Goal: Transaction & Acquisition: Purchase product/service

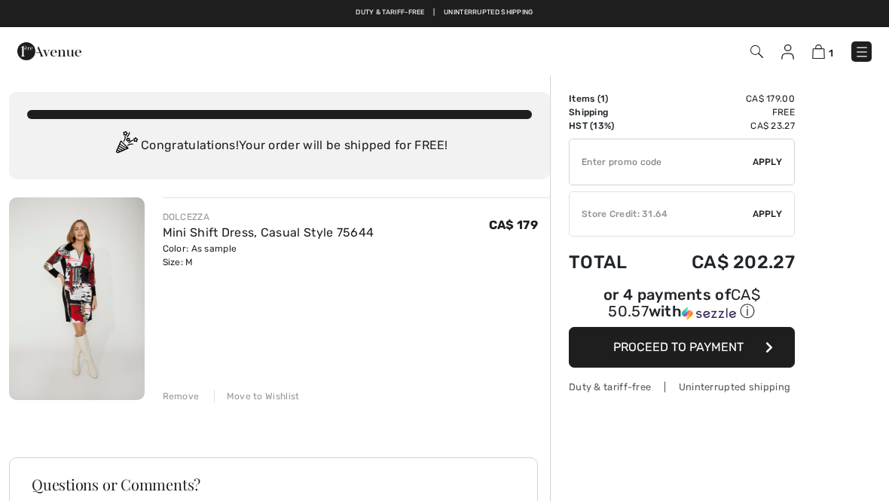
scroll to position [-6, 0]
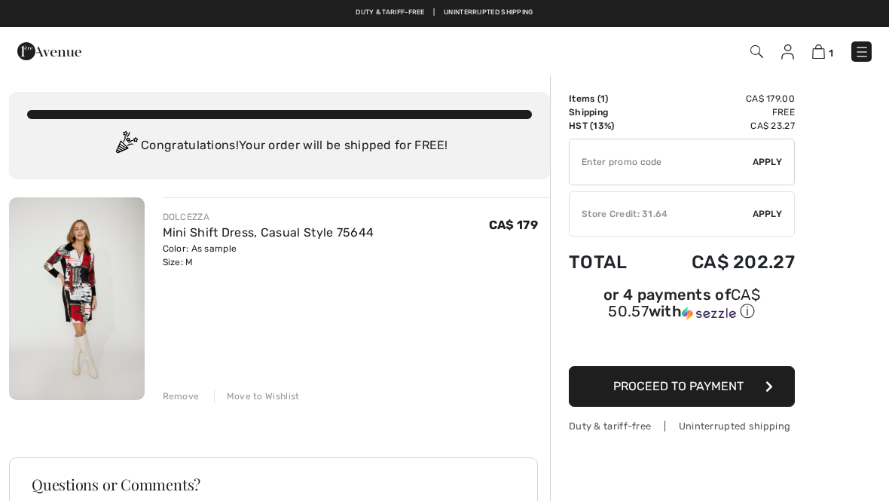
click at [61, 273] on img at bounding box center [77, 298] width 136 height 203
click at [170, 402] on div "Remove" at bounding box center [181, 397] width 37 height 14
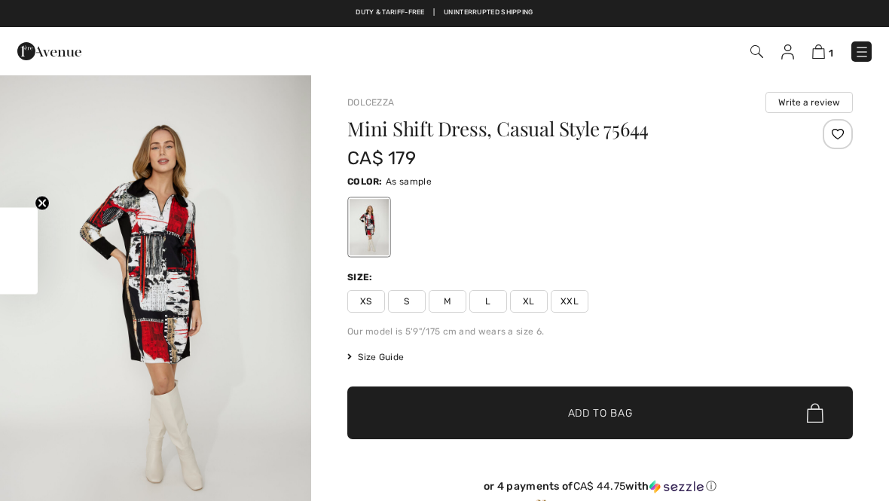
checkbox input "true"
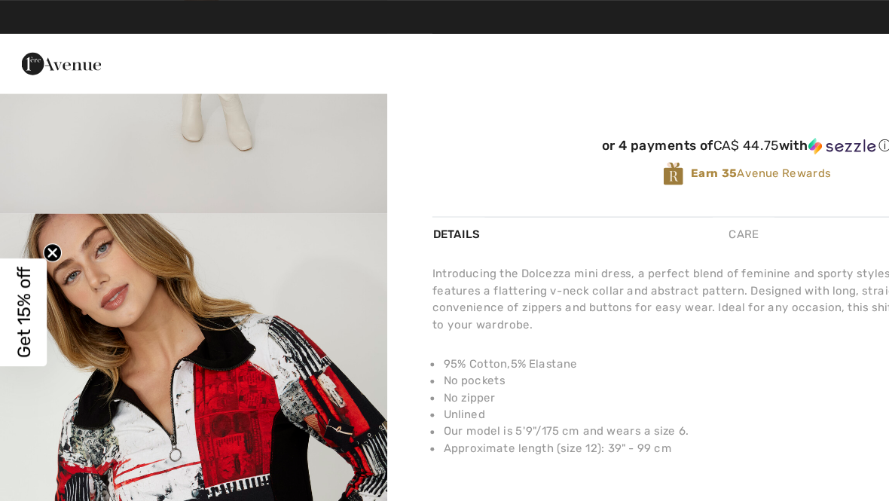
scroll to position [358, 0]
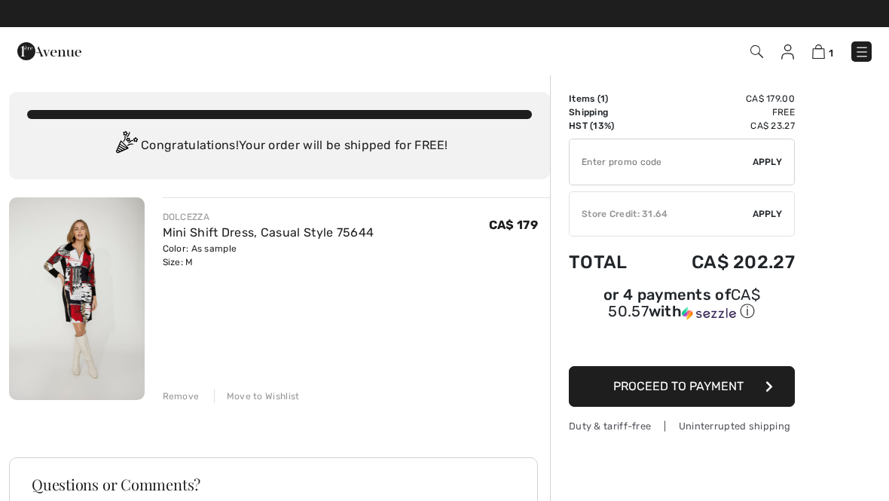
click at [182, 394] on div "Remove" at bounding box center [181, 397] width 37 height 14
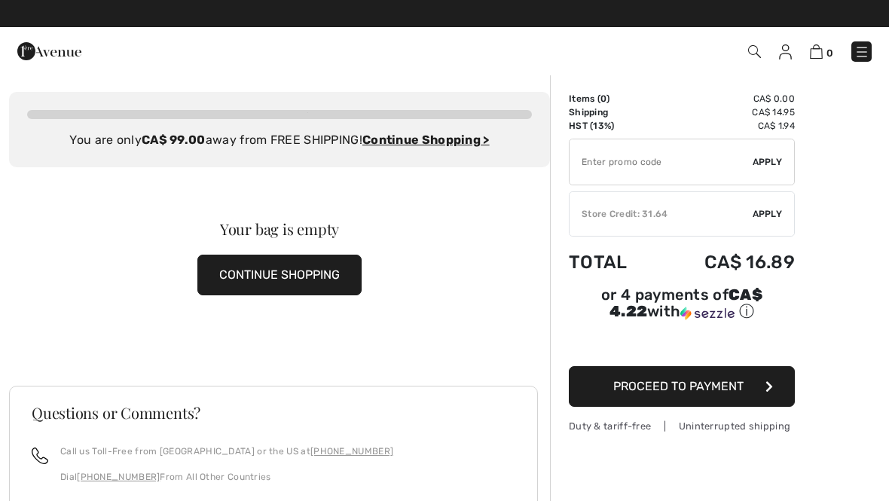
click at [757, 51] on img at bounding box center [754, 51] width 13 height 13
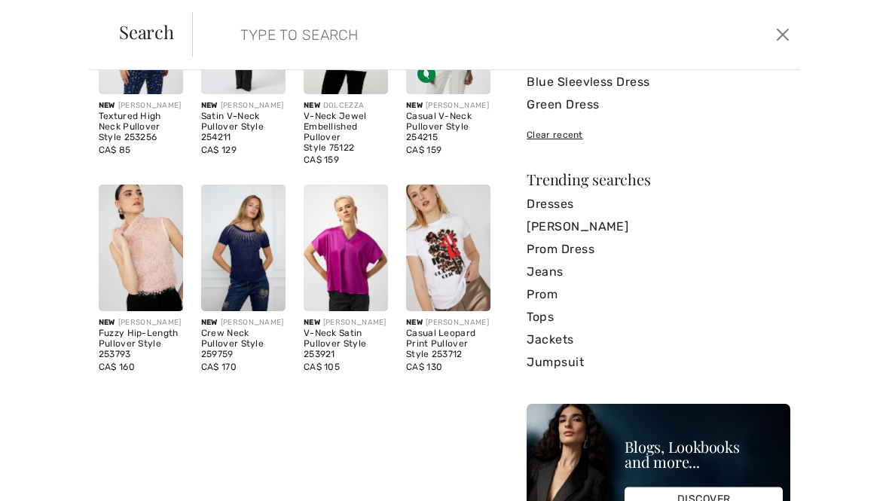
scroll to position [166, 0]
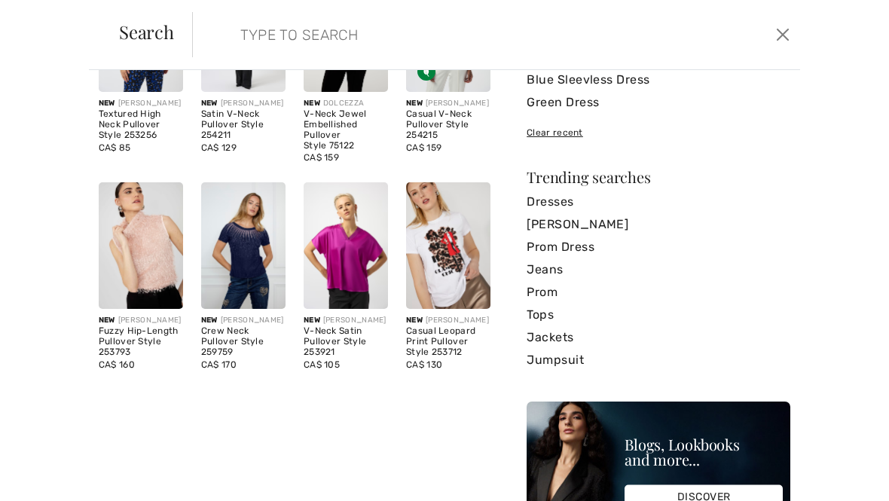
click at [427, 236] on img at bounding box center [448, 245] width 84 height 127
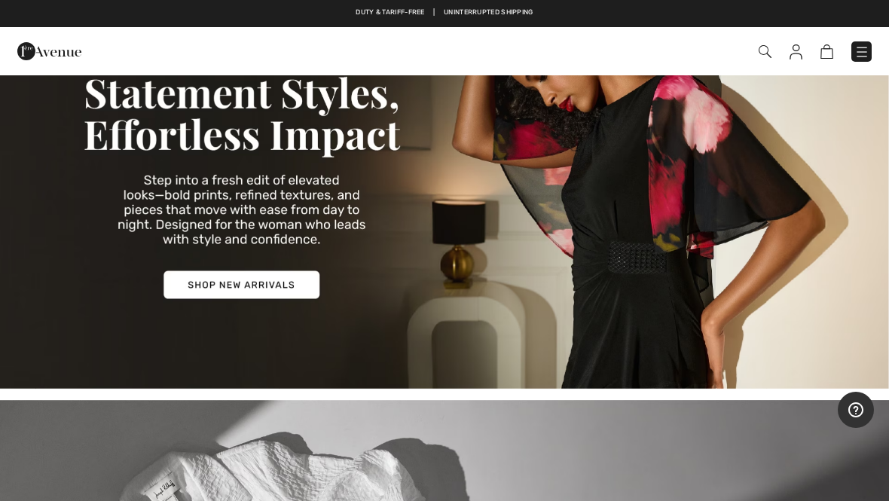
click at [768, 46] on img at bounding box center [765, 51] width 13 height 13
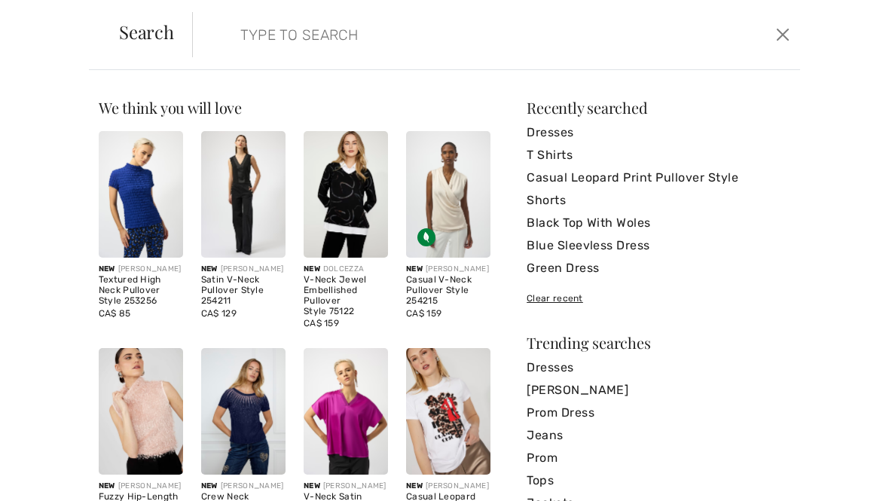
click at [233, 45] on input "search" at bounding box center [433, 34] width 408 height 45
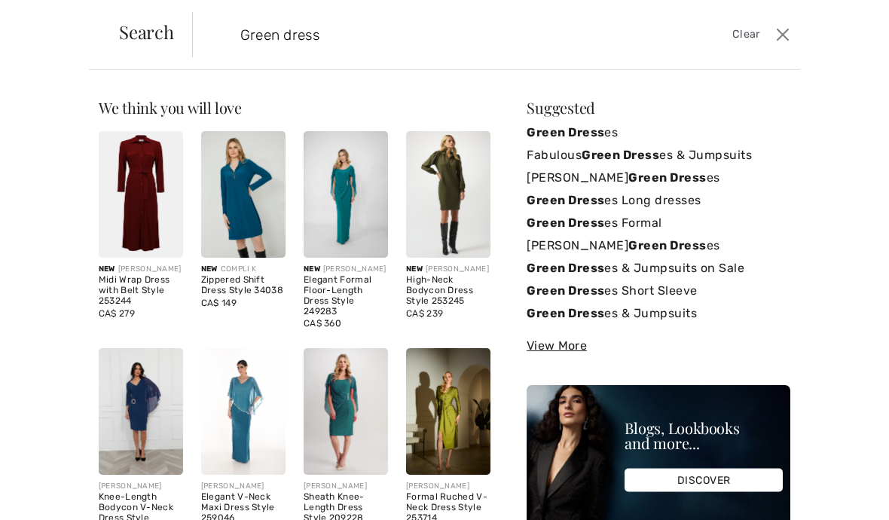
type input "Green dress"
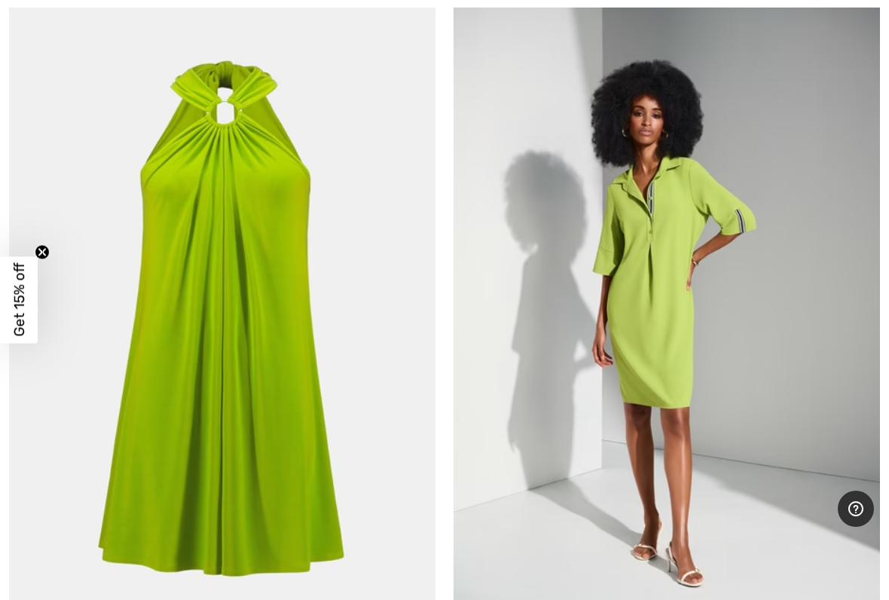
scroll to position [4786, 0]
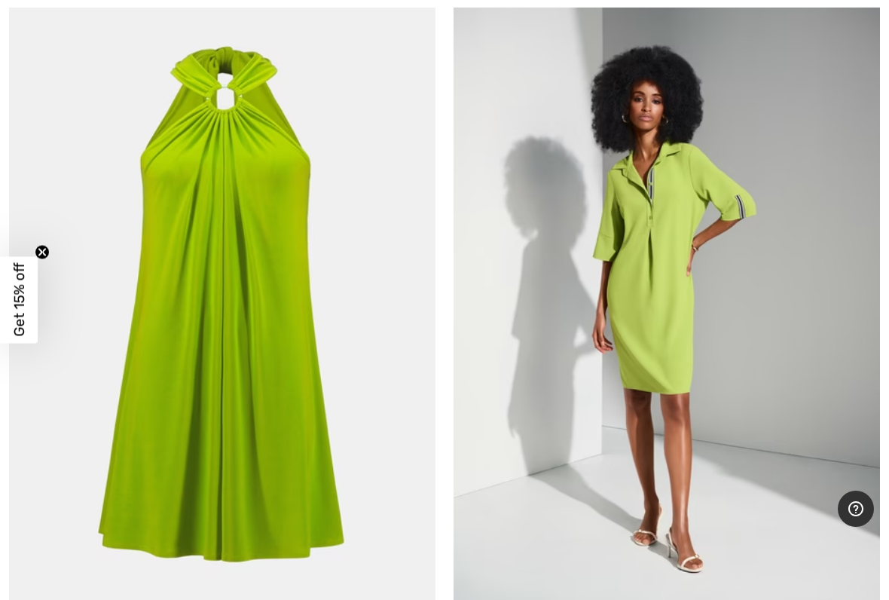
click at [688, 328] on img at bounding box center [667, 304] width 427 height 640
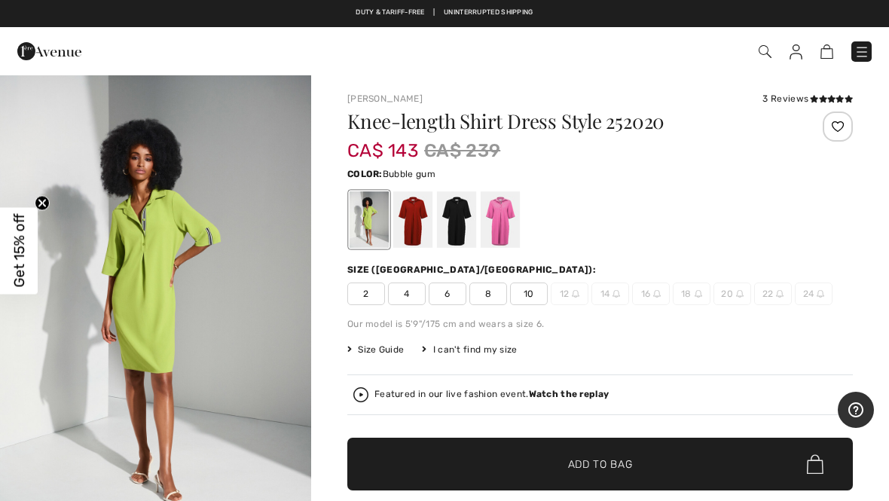
click at [514, 218] on div at bounding box center [500, 219] width 39 height 57
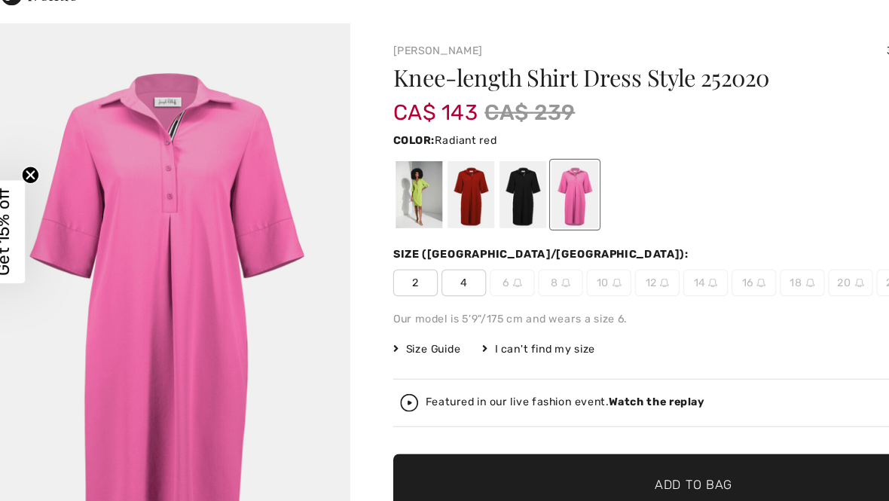
click at [395, 191] on div at bounding box center [412, 219] width 39 height 57
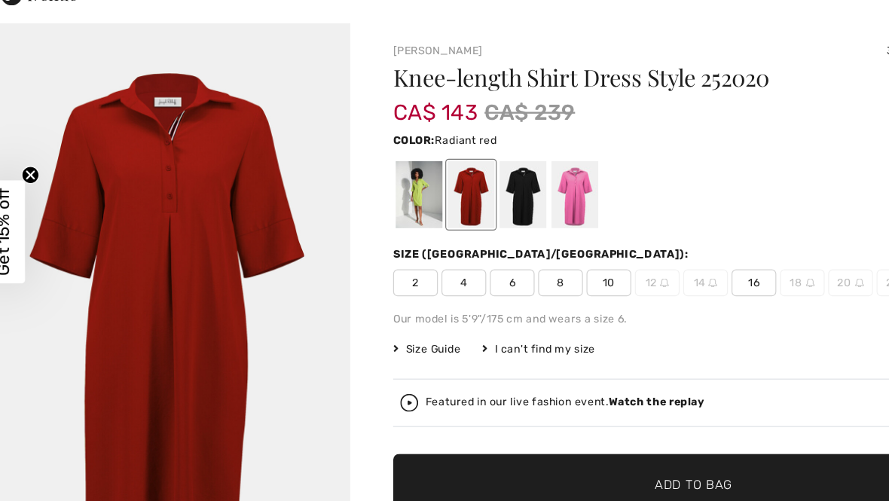
click at [511, 283] on span "10" at bounding box center [529, 294] width 38 height 23
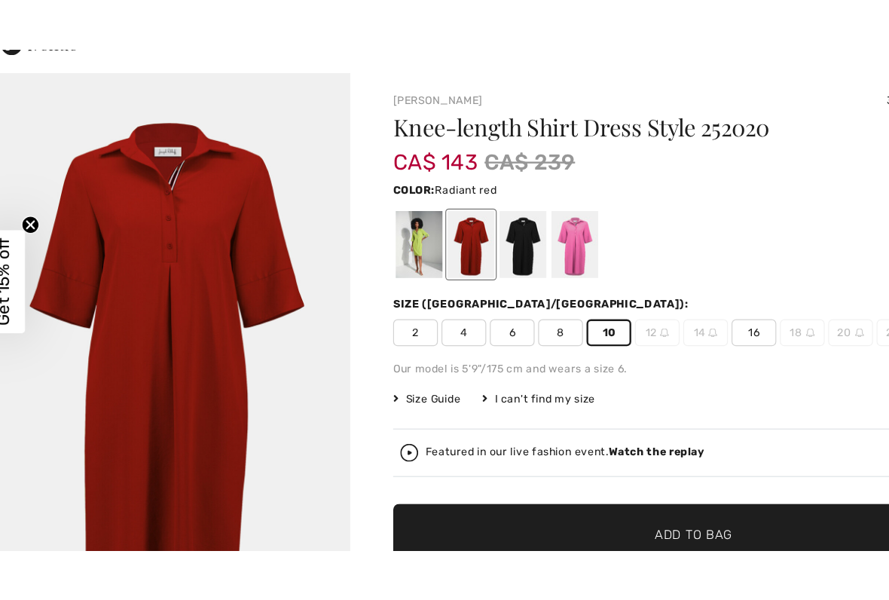
scroll to position [35, 0]
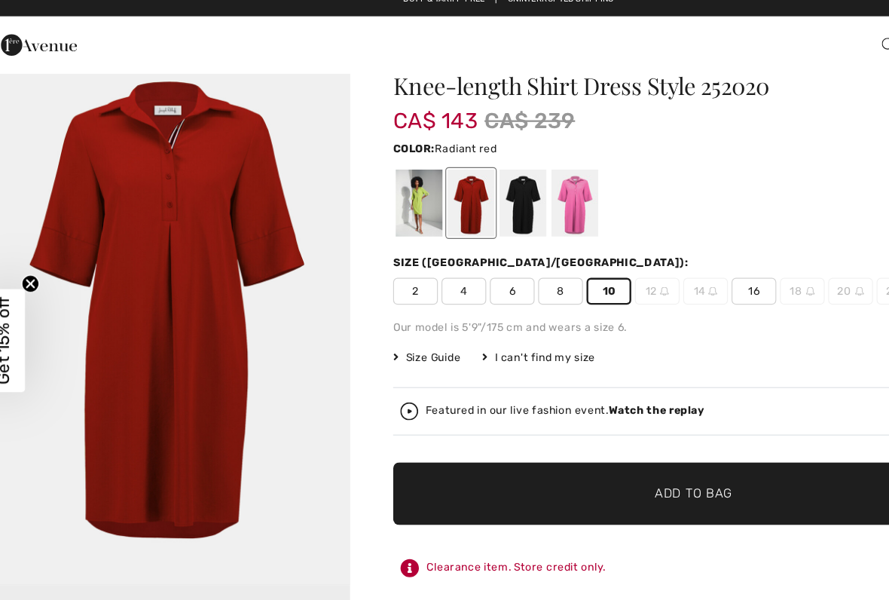
click at [616, 421] on span "Add to Bag" at bounding box center [600, 429] width 65 height 16
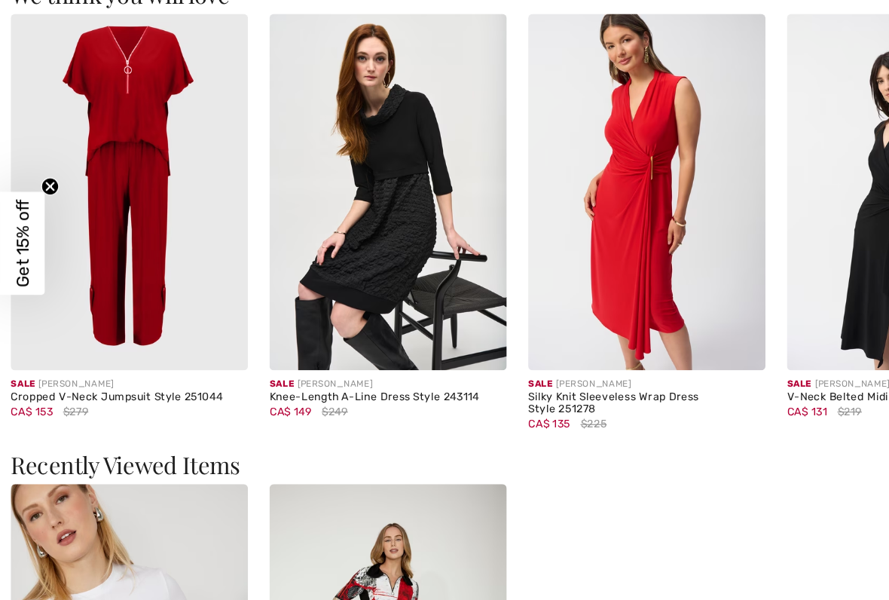
scroll to position [1312, 0]
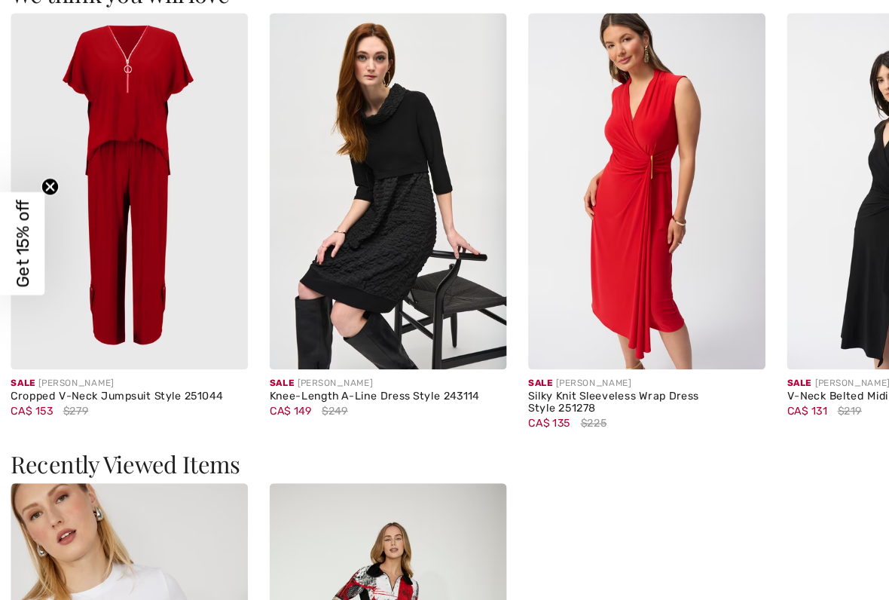
click at [112, 152] on img at bounding box center [109, 256] width 200 height 300
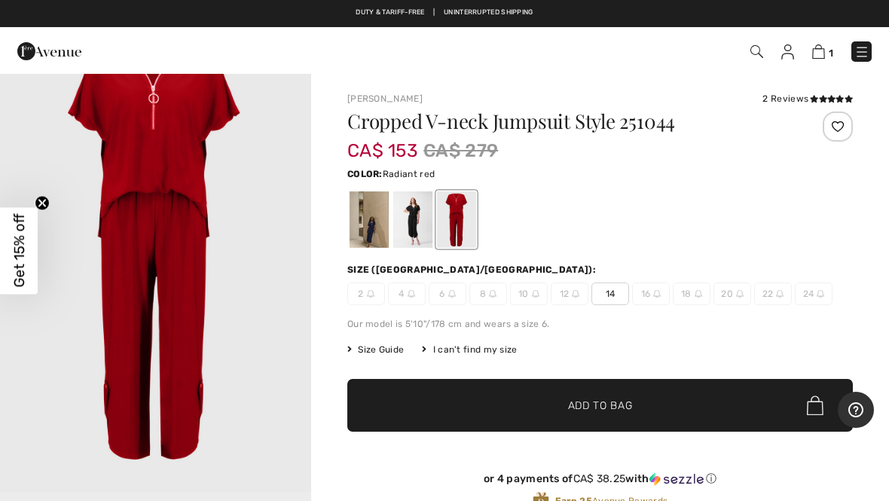
scroll to position [50, 0]
click at [411, 209] on div at bounding box center [412, 219] width 39 height 57
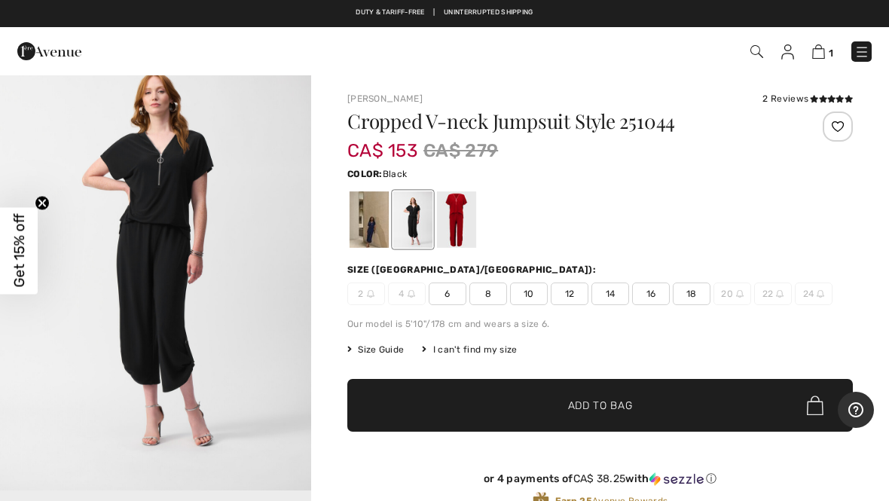
scroll to position [0, 0]
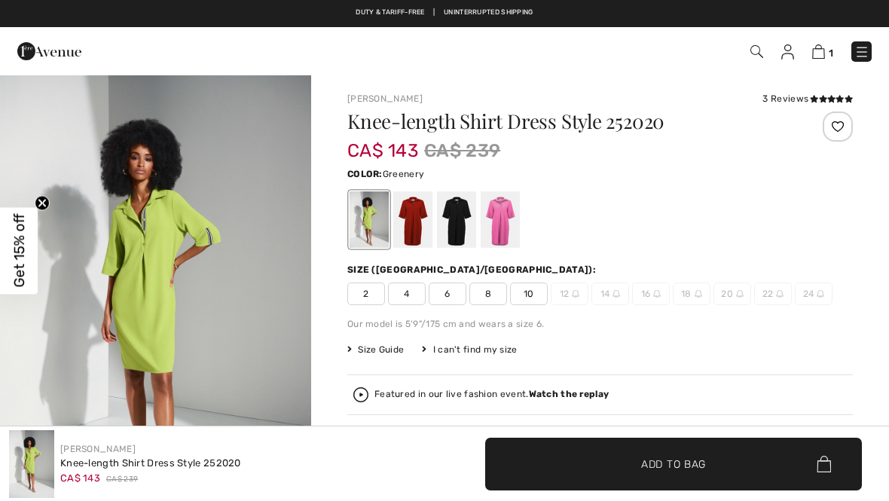
scroll to position [1362, 0]
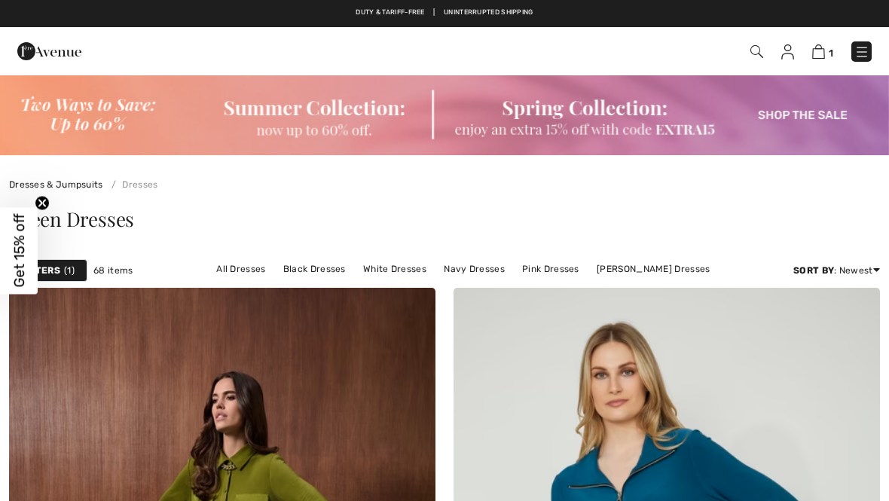
checkbox input "true"
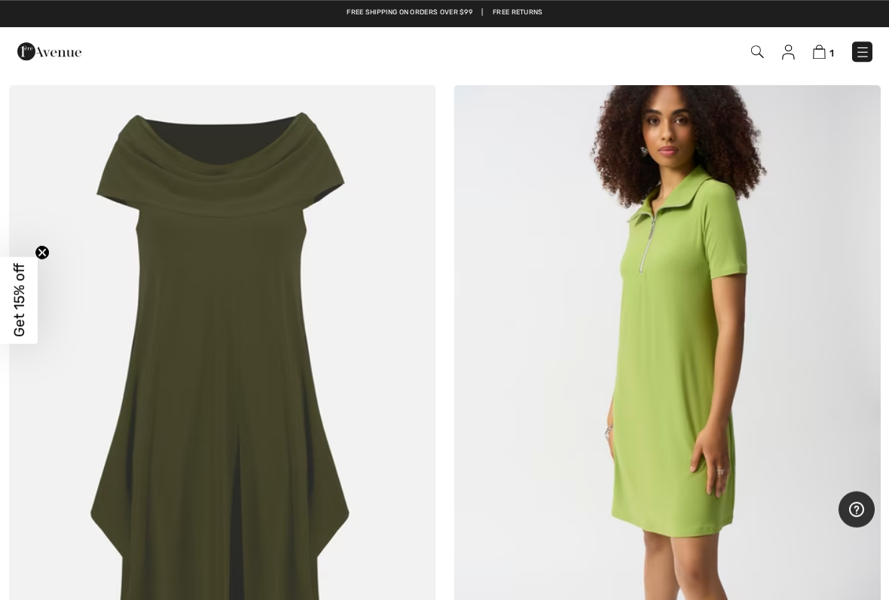
scroll to position [6134, 0]
click at [696, 460] on img at bounding box center [667, 405] width 427 height 640
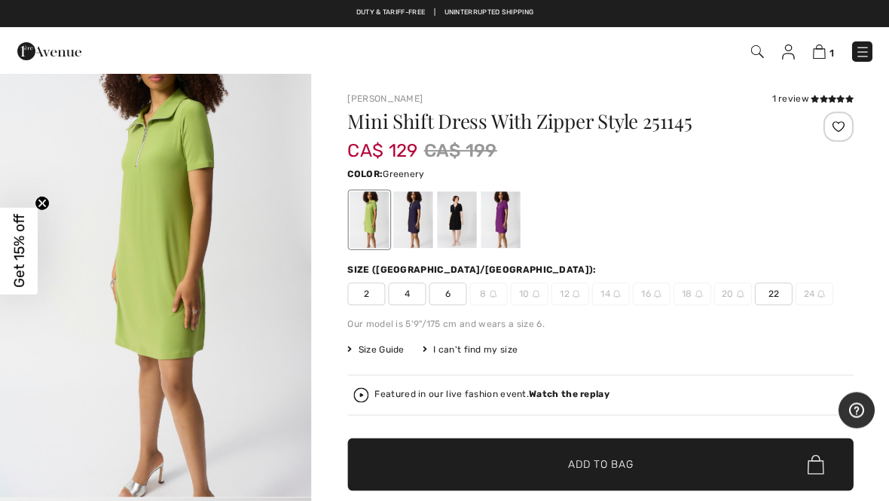
scroll to position [41, 0]
click at [411, 201] on div at bounding box center [412, 219] width 39 height 57
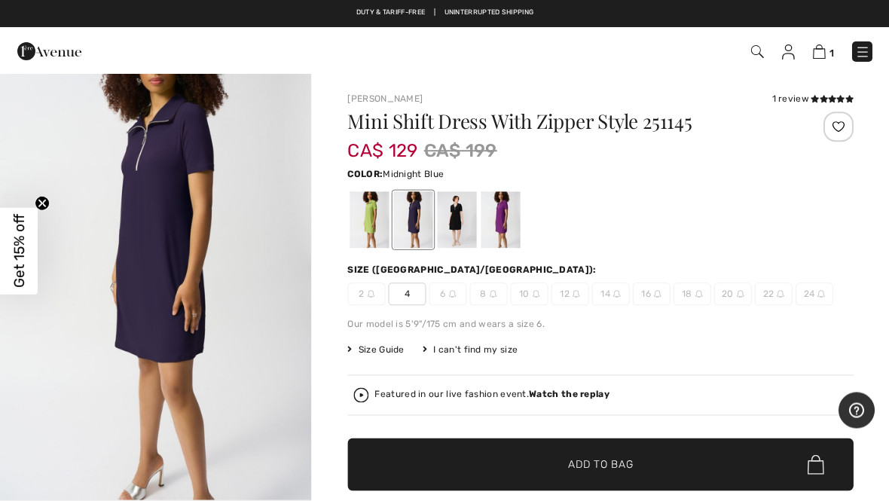
scroll to position [0, 0]
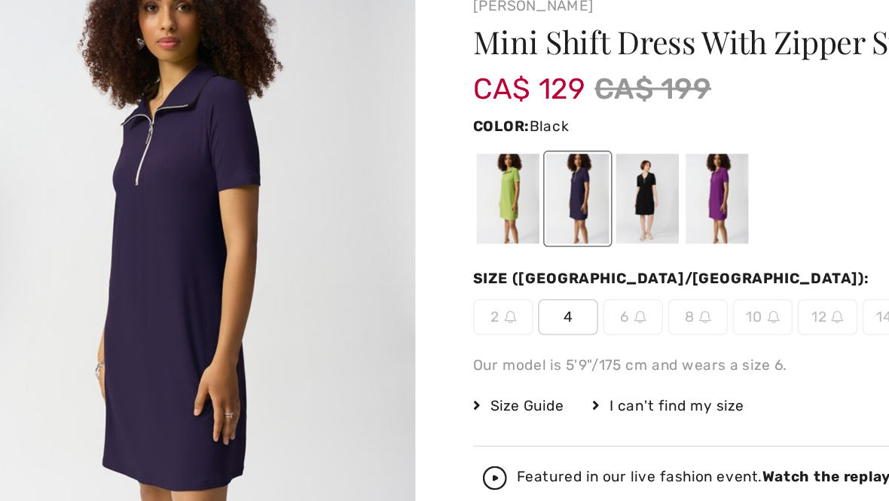
click at [437, 191] on div at bounding box center [456, 219] width 39 height 57
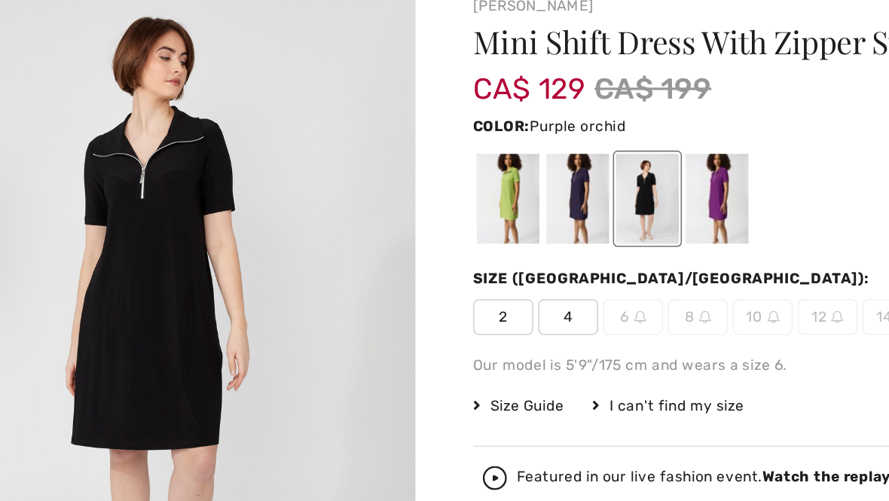
click at [481, 191] on div at bounding box center [500, 219] width 39 height 57
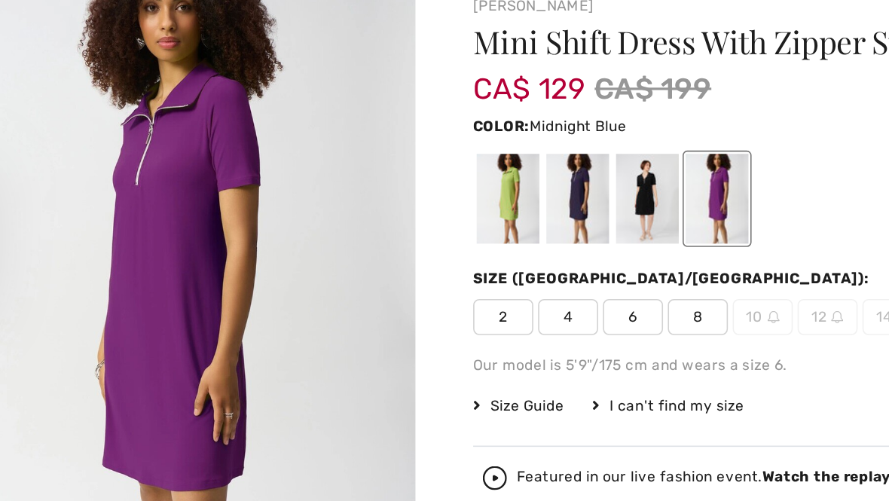
click at [393, 191] on div at bounding box center [412, 219] width 39 height 57
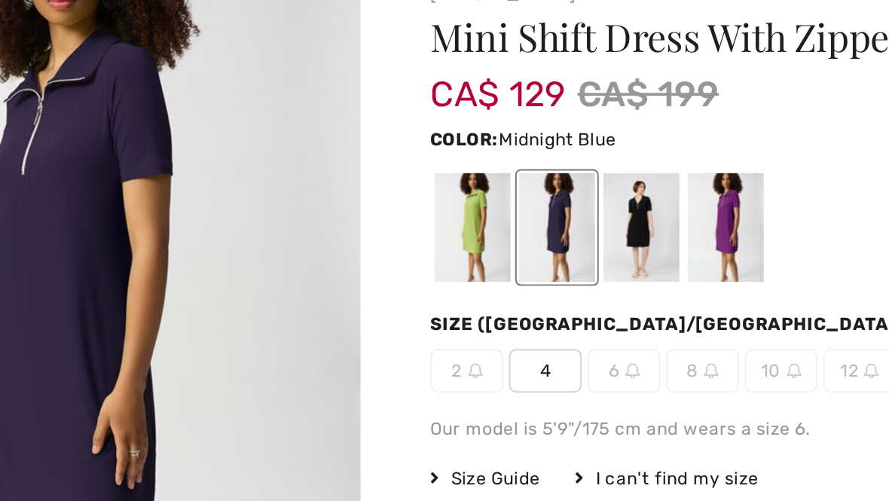
scroll to position [111, 0]
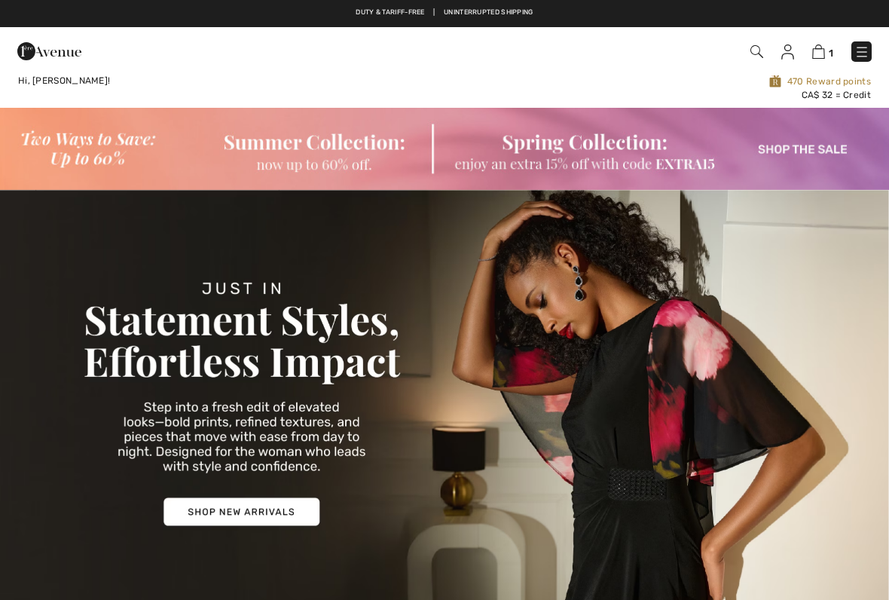
checkbox input "true"
